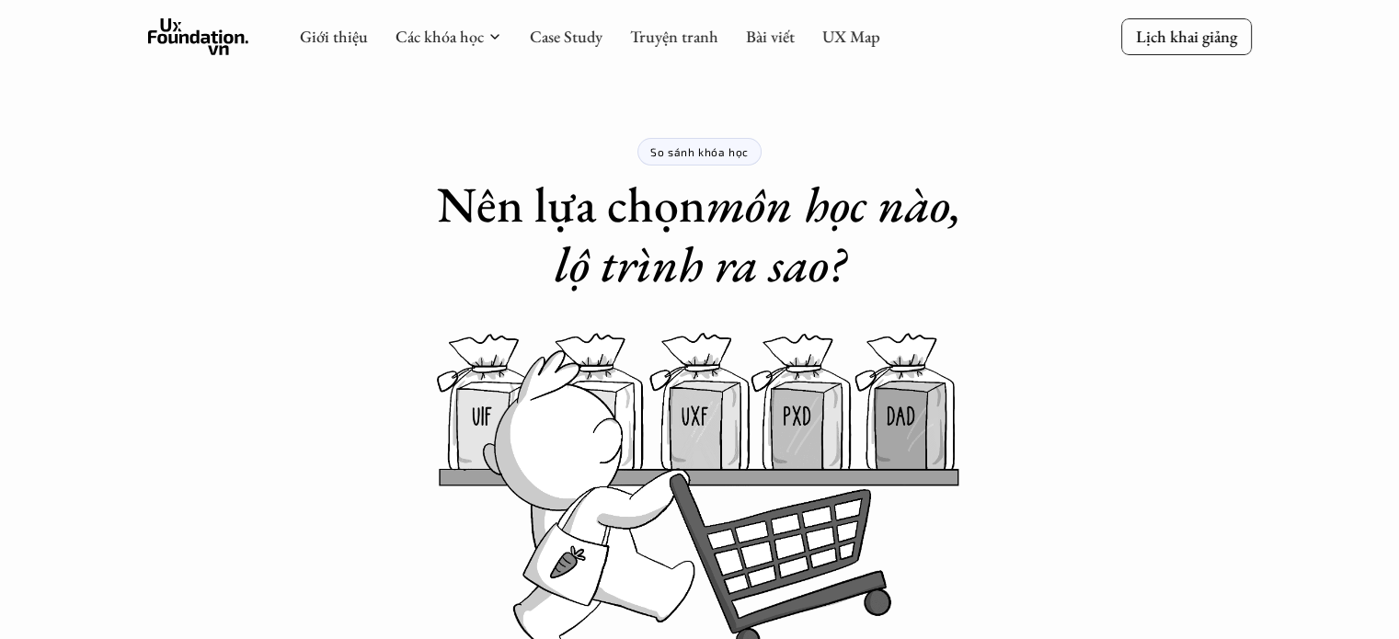
click at [65, 40] on div "Giới thiệu Các khóa học Case Study Truyện tranh Bài viết UX Map Lịch khai giảng" at bounding box center [699, 37] width 1399 height 75
click at [48, 35] on div "Giới thiệu Các khóa học Case Study Truyện tranh Bài viết UX Map Lịch khai giảng" at bounding box center [699, 37] width 1399 height 75
click at [195, 18] on icon at bounding box center [198, 36] width 101 height 37
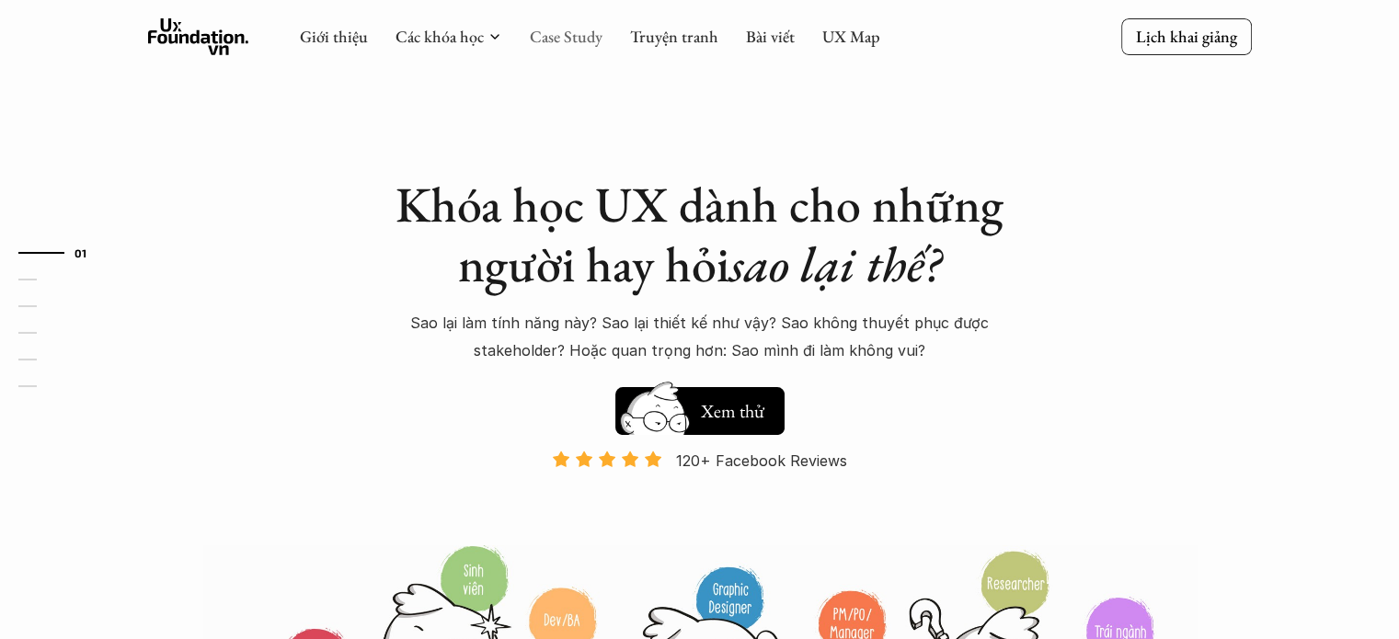
click at [564, 36] on link "Case Study" at bounding box center [566, 36] width 73 height 21
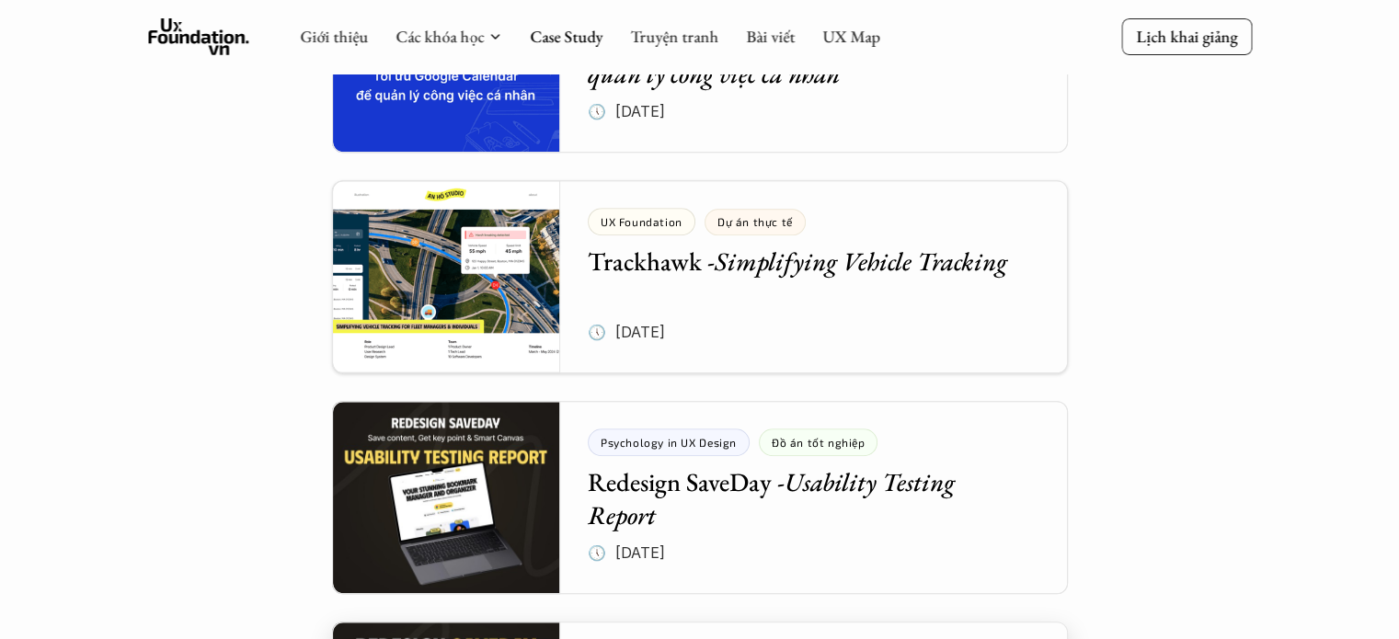
scroll to position [1349, 0]
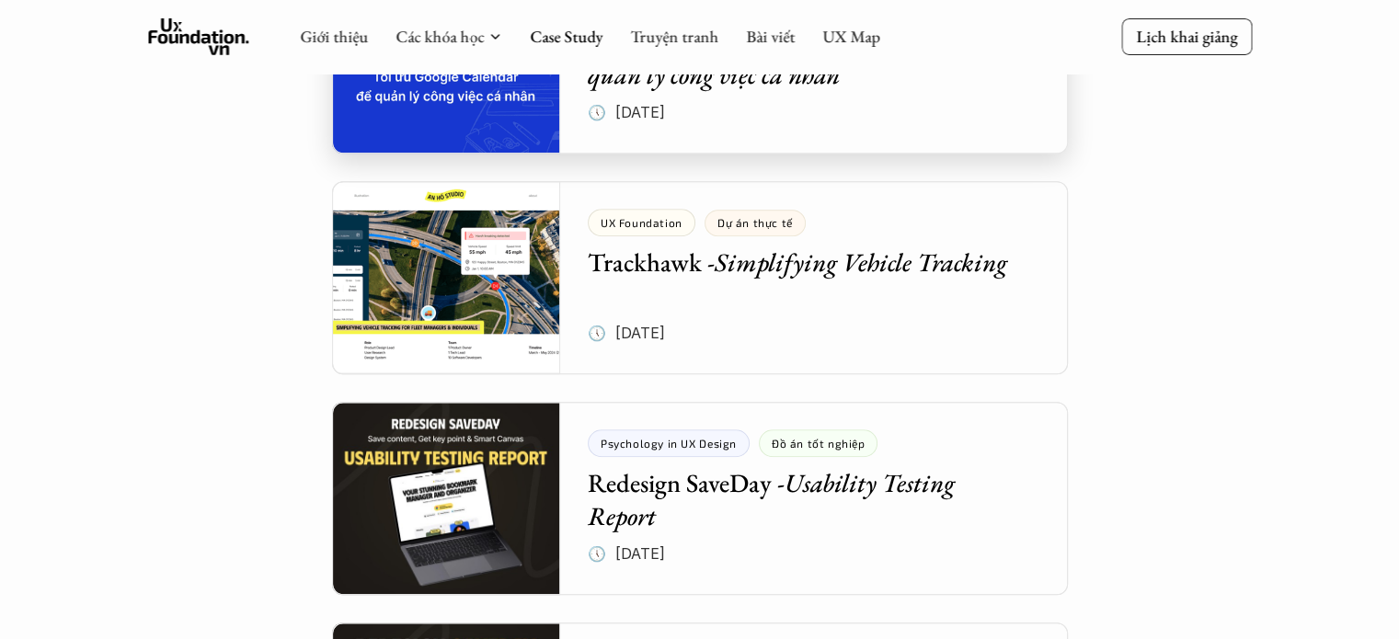
click at [671, 132] on div at bounding box center [700, 56] width 736 height 193
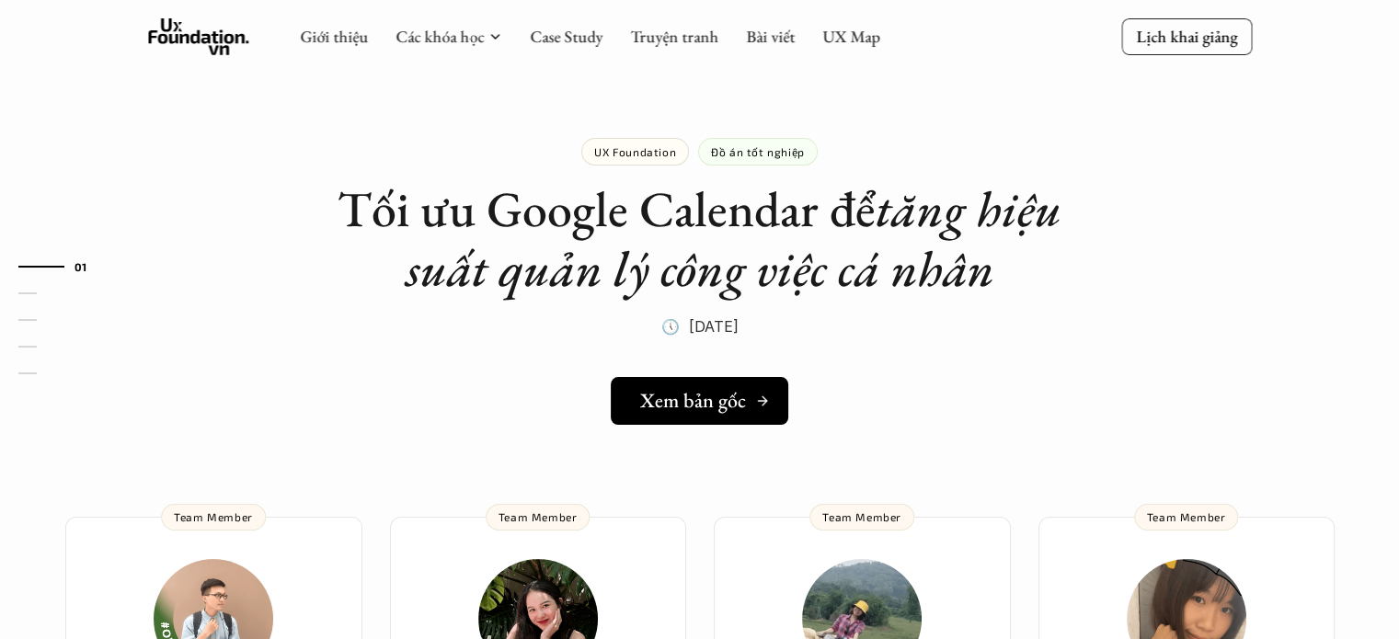
click at [654, 404] on h5 "Xem bản gốc" at bounding box center [693, 401] width 106 height 24
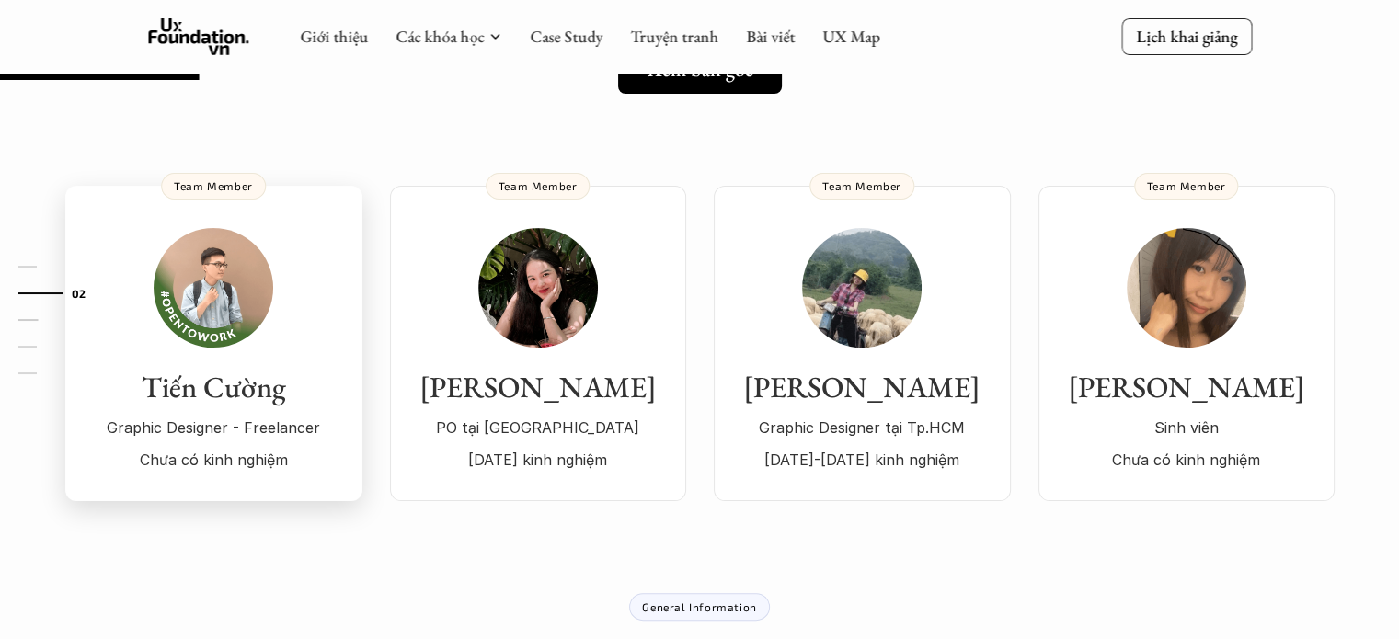
scroll to position [286, 0]
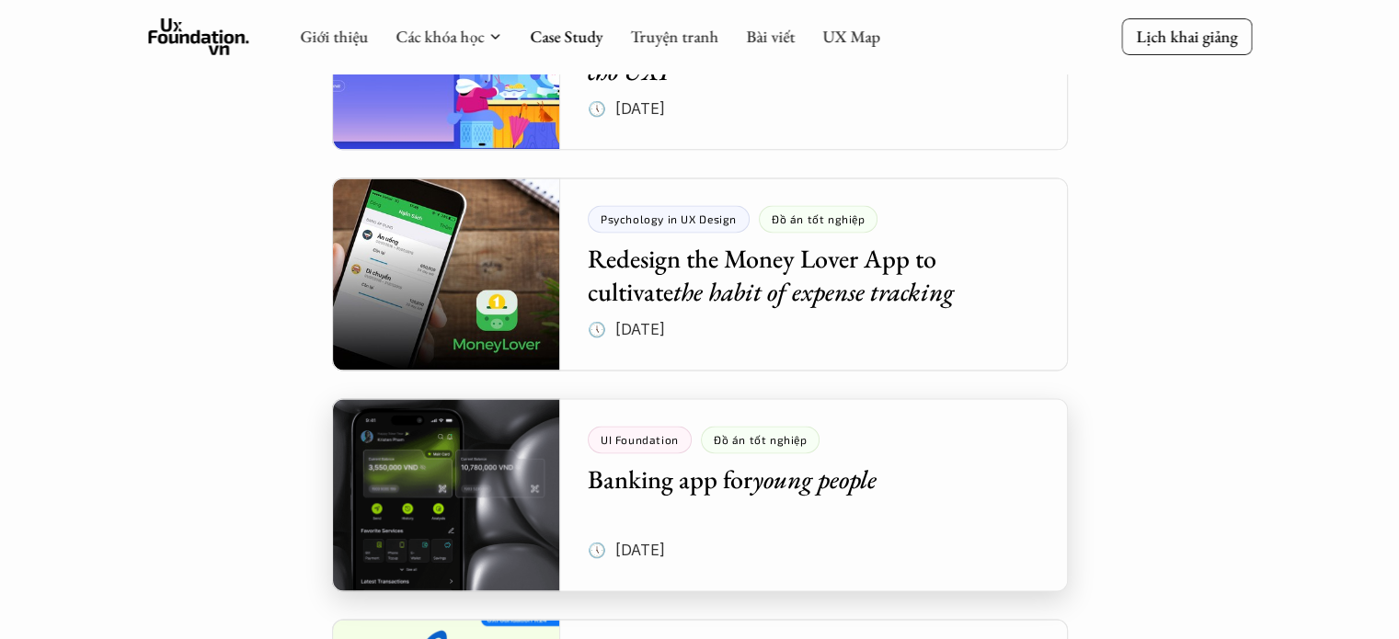
scroll to position [2454, 0]
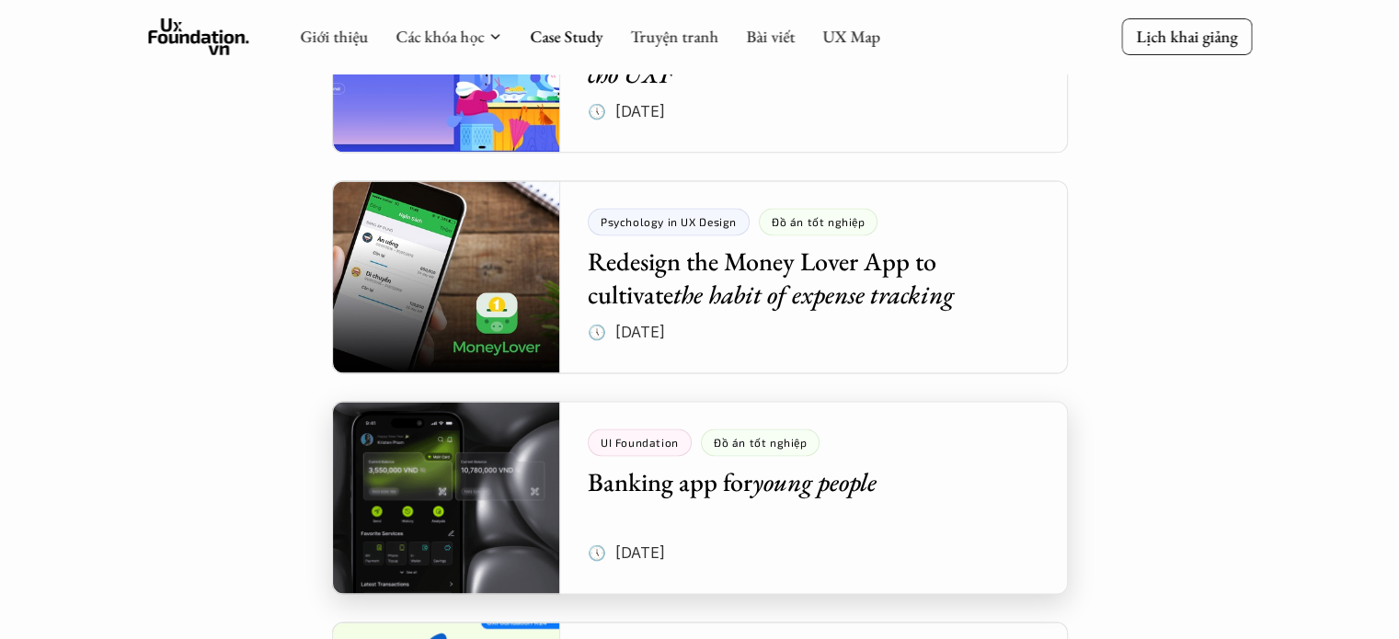
click at [764, 473] on div at bounding box center [700, 497] width 736 height 193
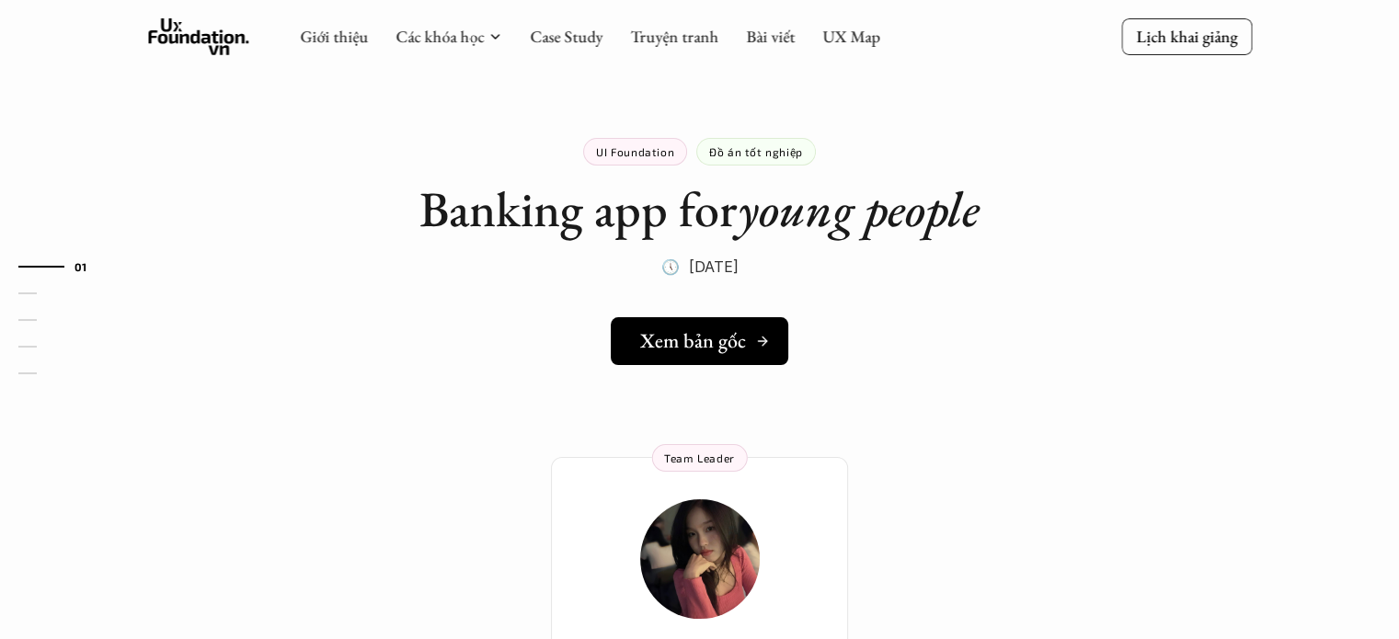
click at [739, 352] on h5 "Xem bản gốc" at bounding box center [693, 341] width 106 height 24
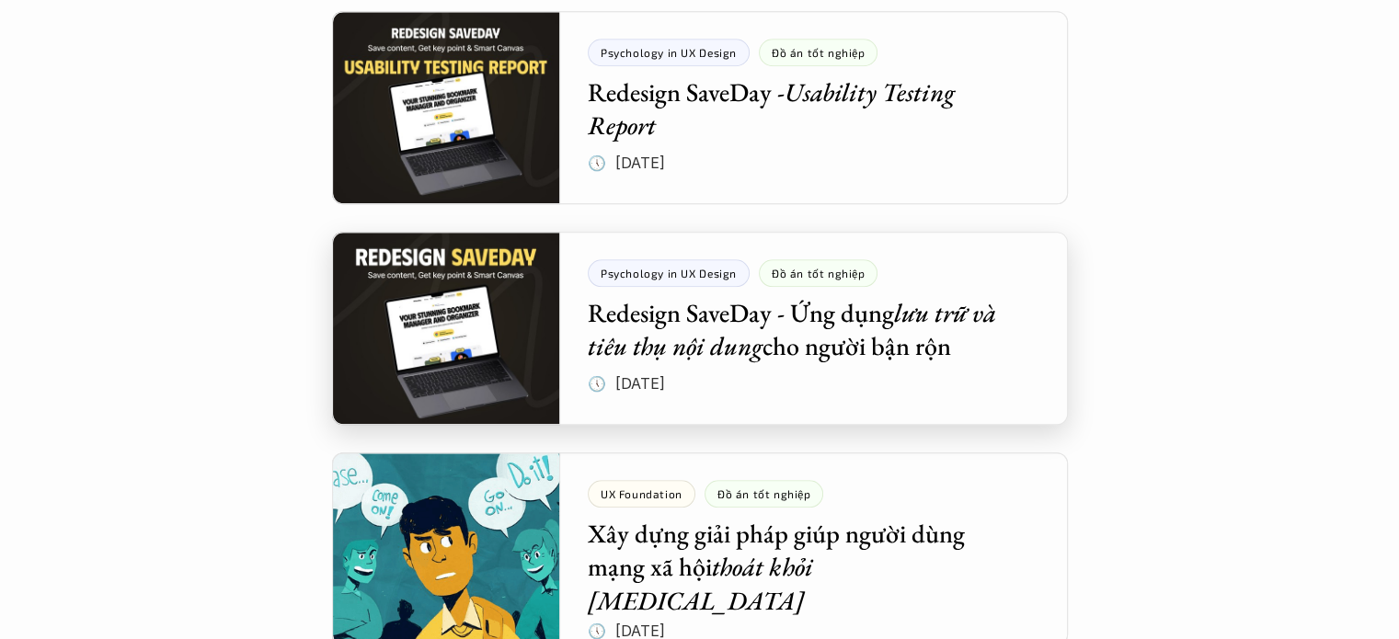
scroll to position [1739, 0]
click at [755, 345] on div at bounding box center [700, 329] width 736 height 193
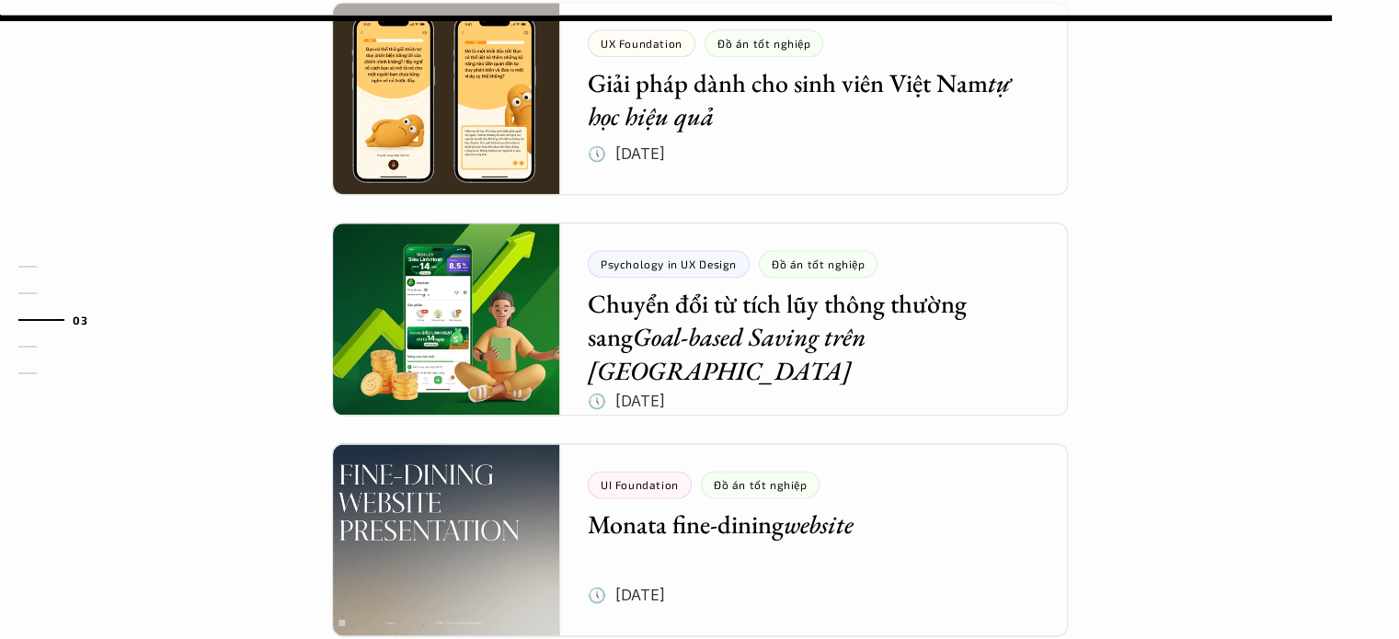
scroll to position [2162, 0]
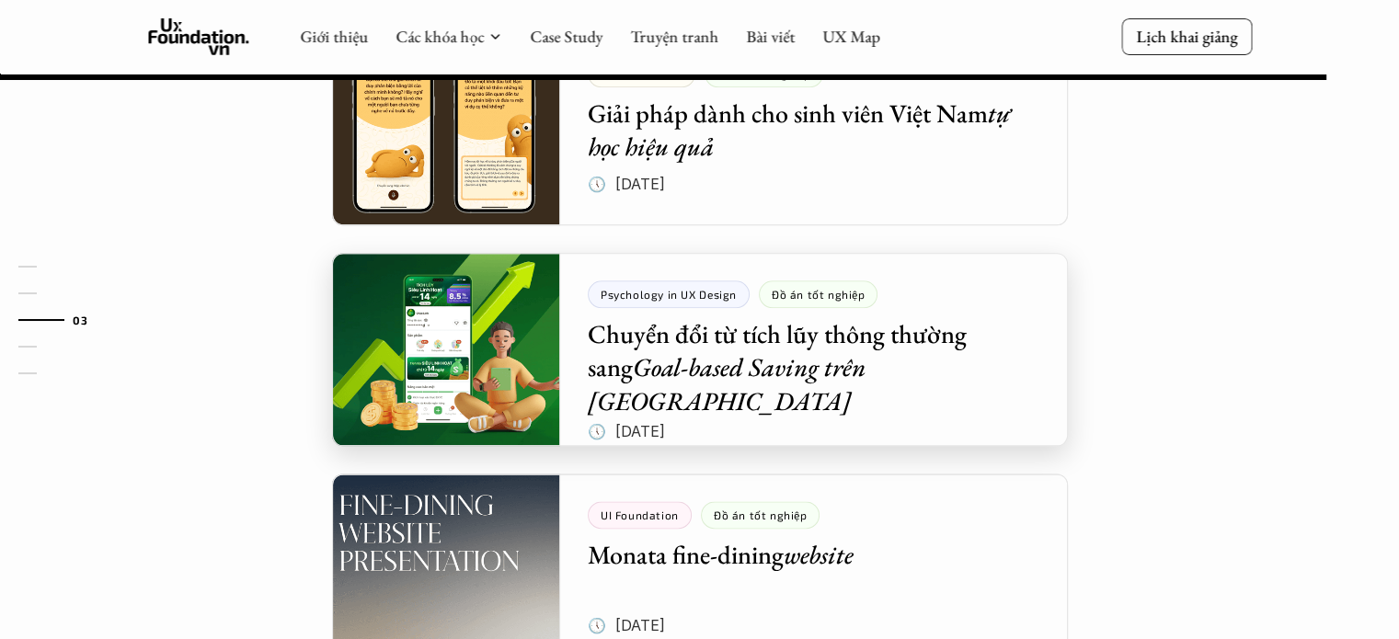
click at [750, 381] on div at bounding box center [700, 349] width 736 height 193
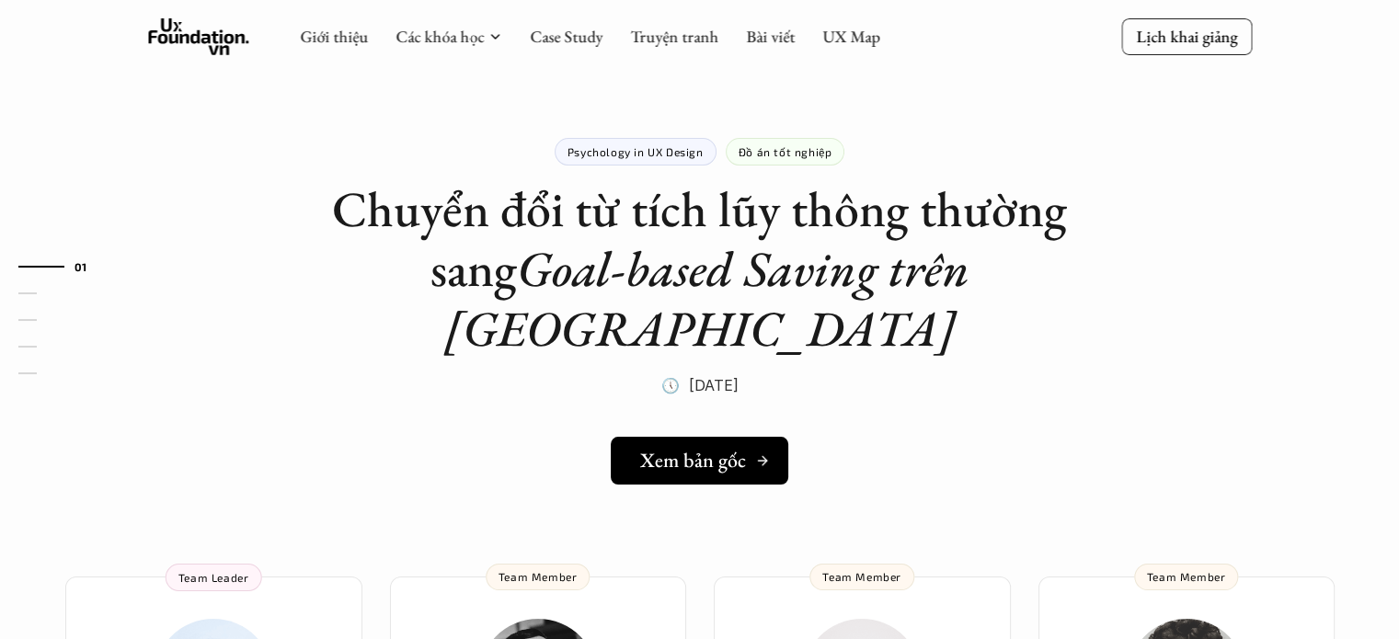
click at [725, 449] on h5 "Xem bản gốc" at bounding box center [693, 461] width 106 height 24
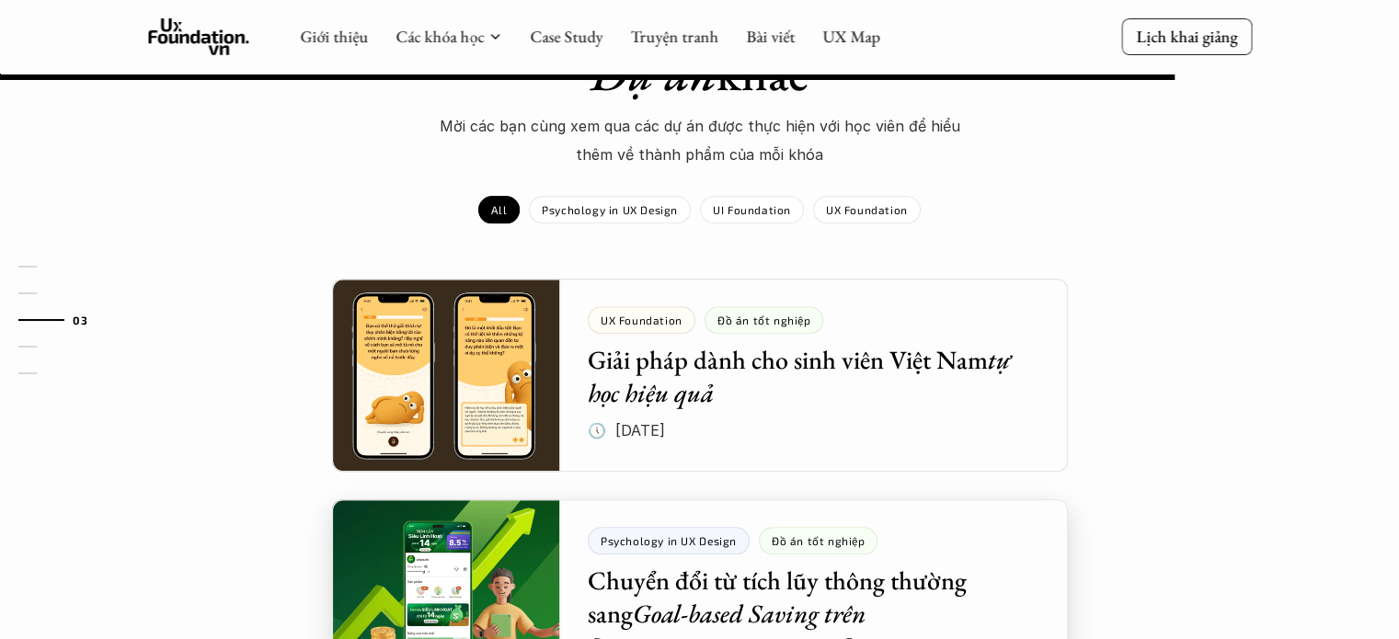
scroll to position [1915, 0]
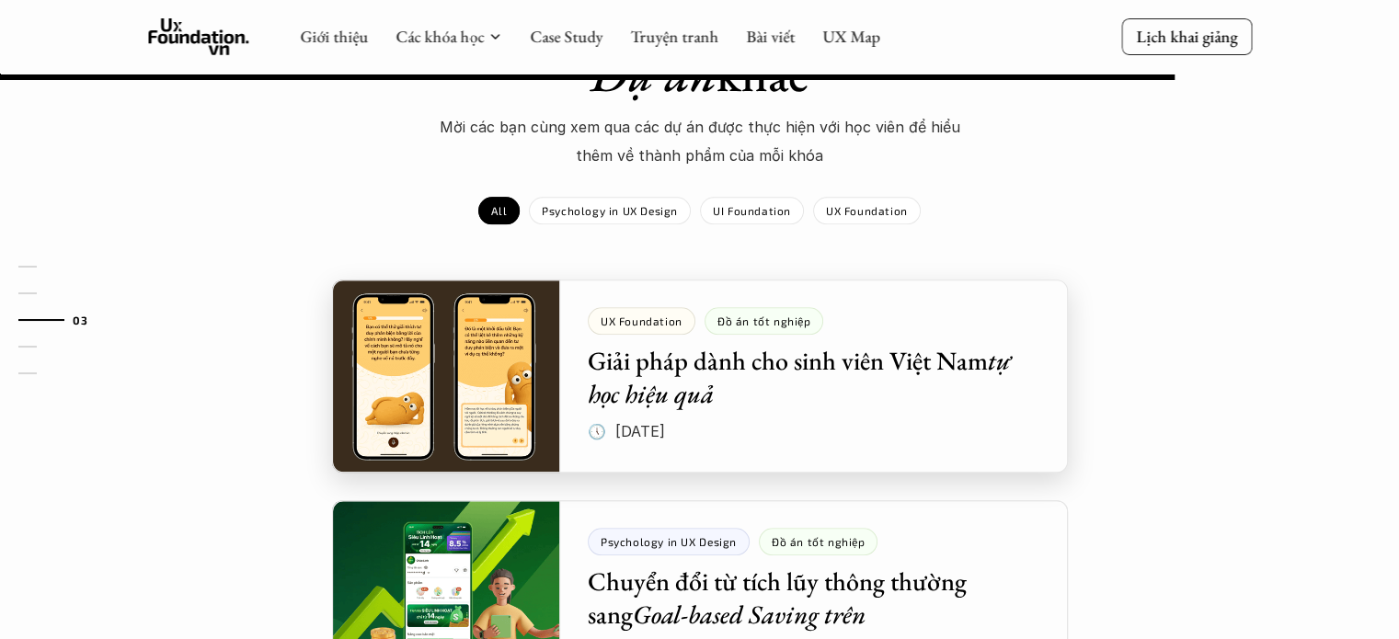
click at [628, 398] on div at bounding box center [700, 376] width 736 height 193
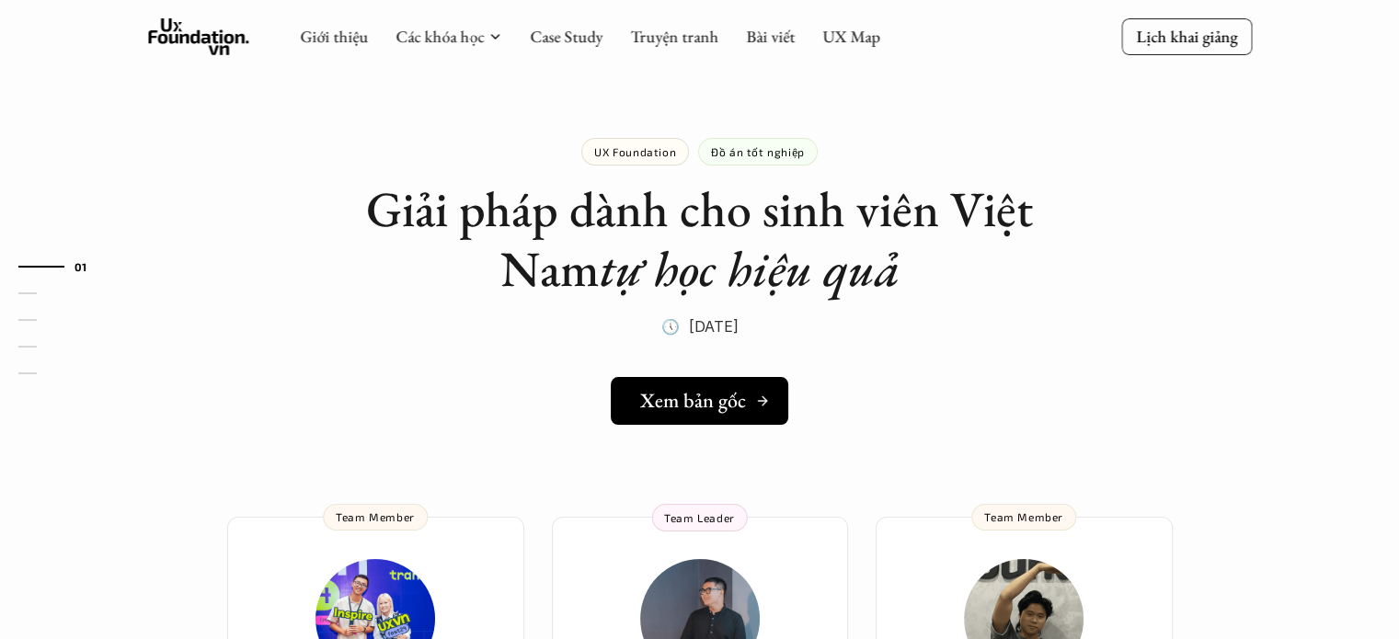
click at [758, 413] on link "Xem bản gốc" at bounding box center [700, 401] width 178 height 48
